Goal: Find specific page/section: Find specific page/section

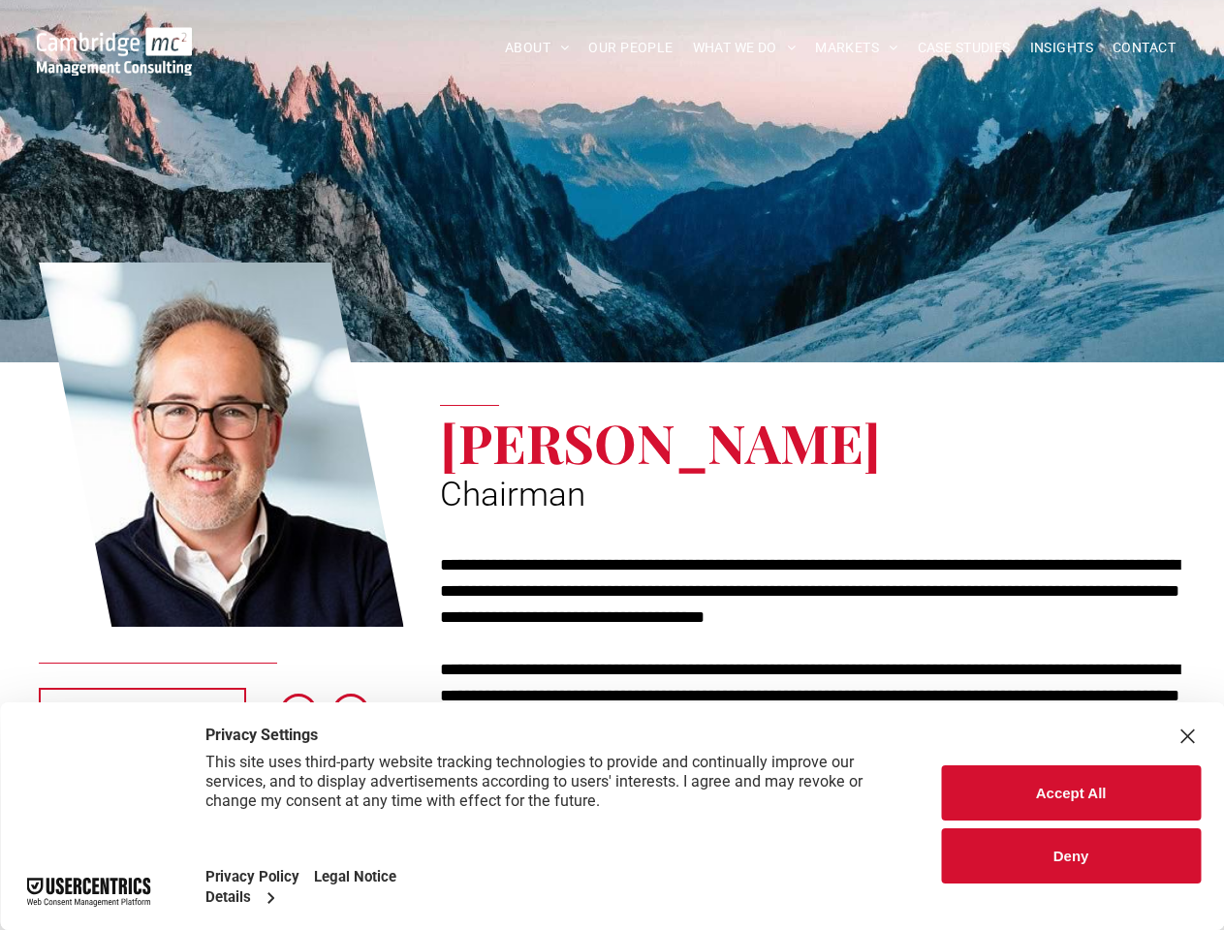
click at [611, 465] on span "[PERSON_NAME]" at bounding box center [660, 442] width 441 height 72
click at [537, 47] on link "ABOUT" at bounding box center [537, 48] width 84 height 30
click at [772, 78] on div "ABOUT ABOUT US CHARITY ARMED FORCES COVENANT CAREERS PRESS RELEASES OUR PEOPLE …" at bounding box center [612, 43] width 1224 height 87
